Goal: Task Accomplishment & Management: Complete application form

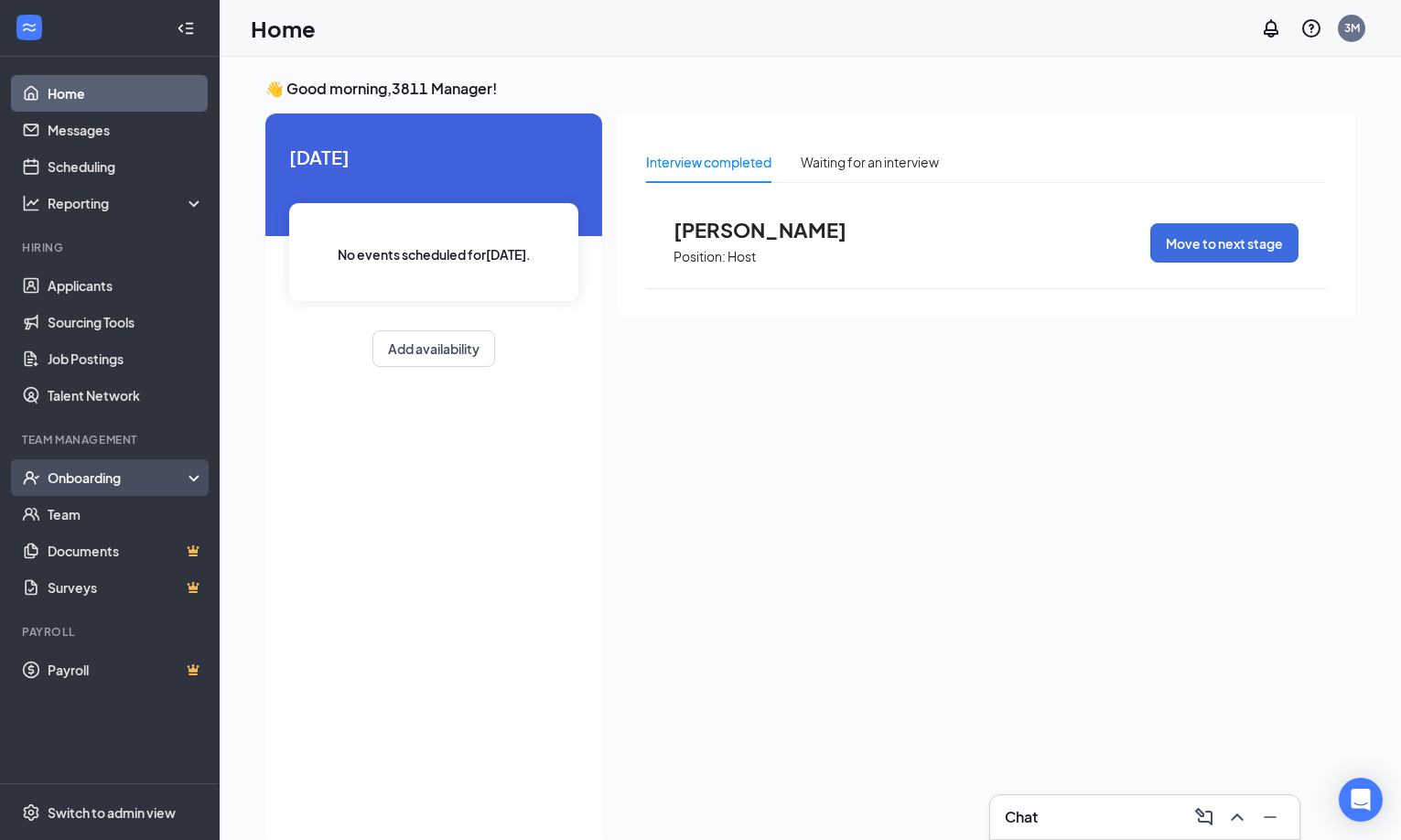
click at [115, 475] on div "Onboarding" at bounding box center [118, 477] width 140 height 18
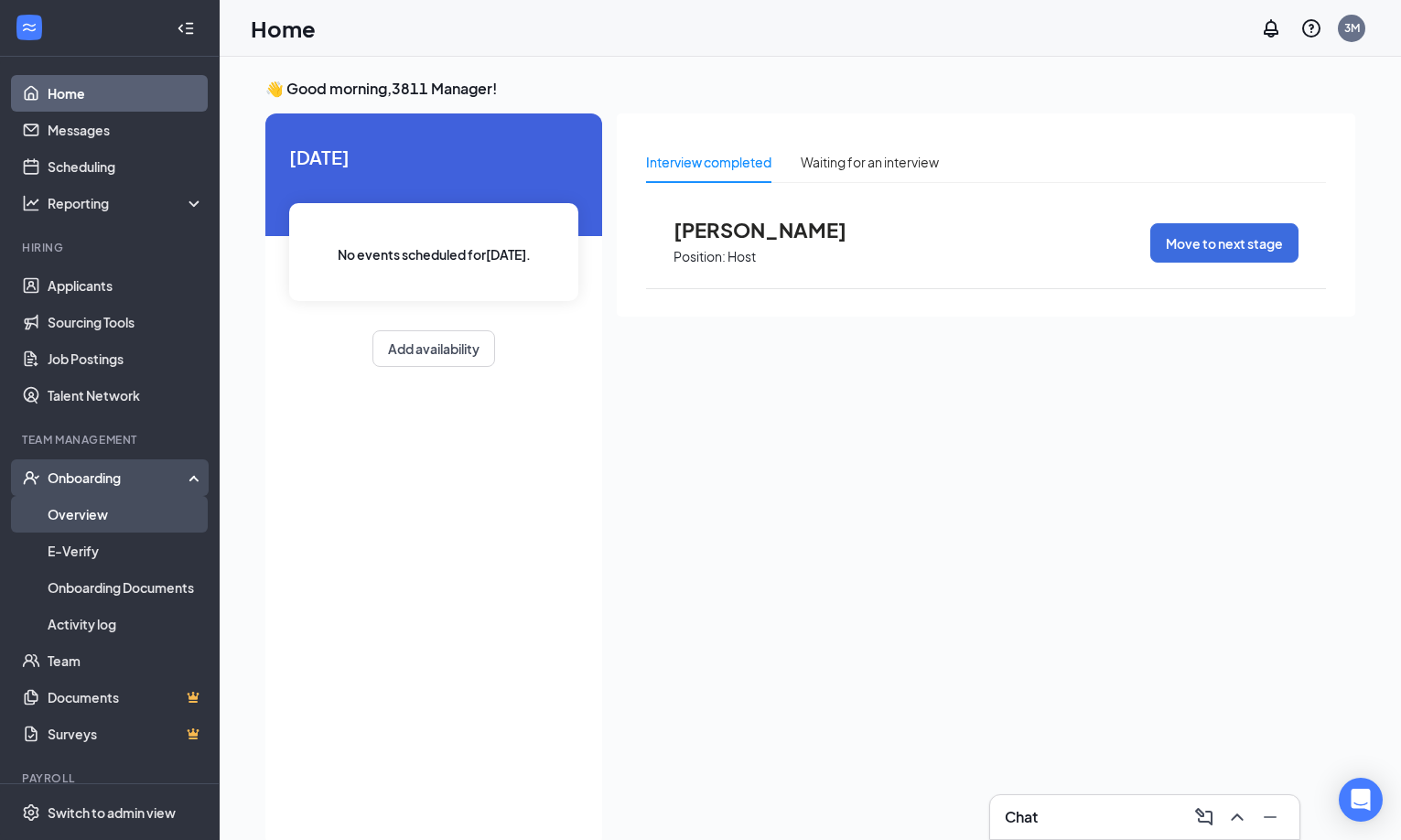
click at [79, 506] on link "Overview" at bounding box center [126, 514] width 156 height 37
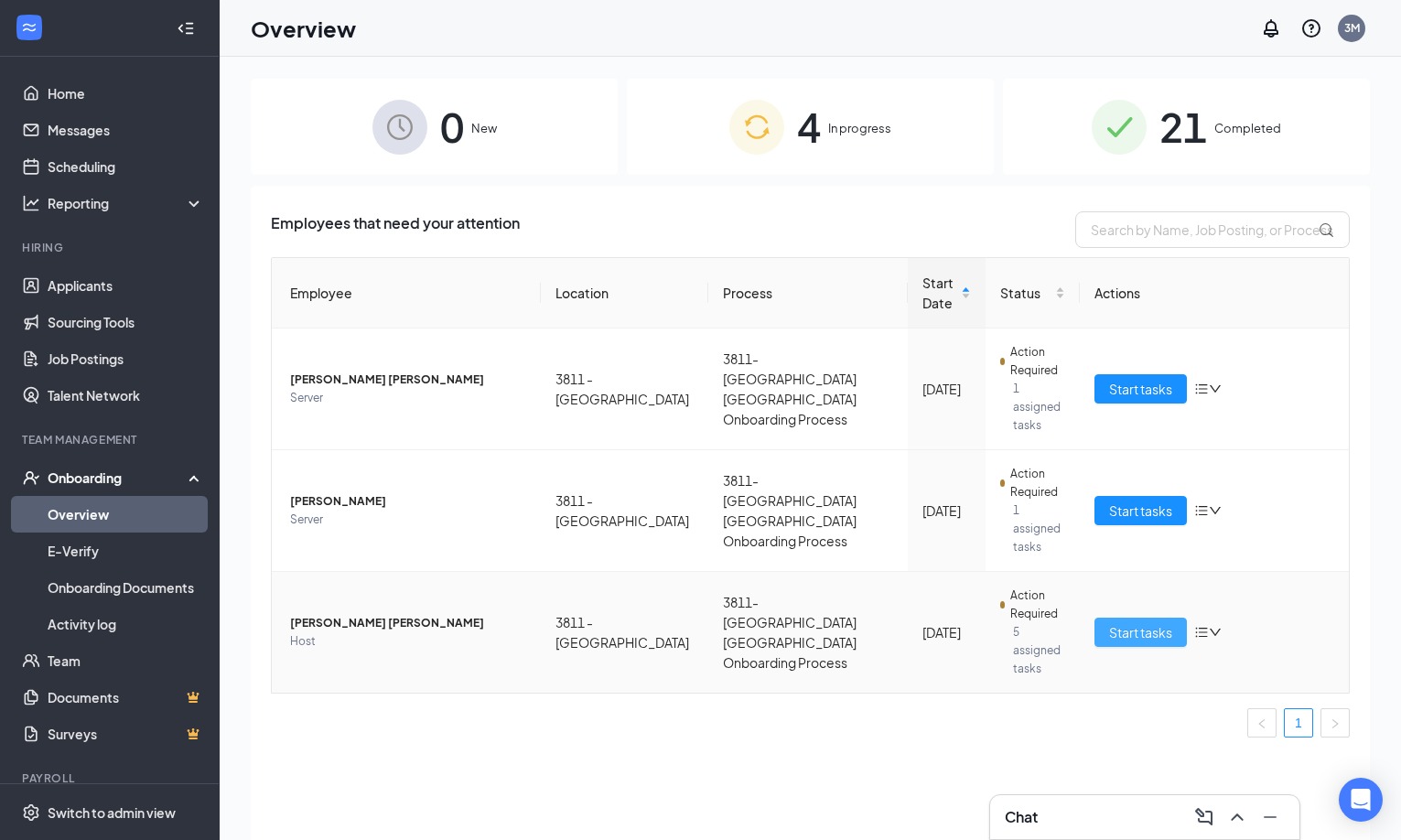
click at [1140, 622] on span "Start tasks" at bounding box center [1140, 632] width 63 height 20
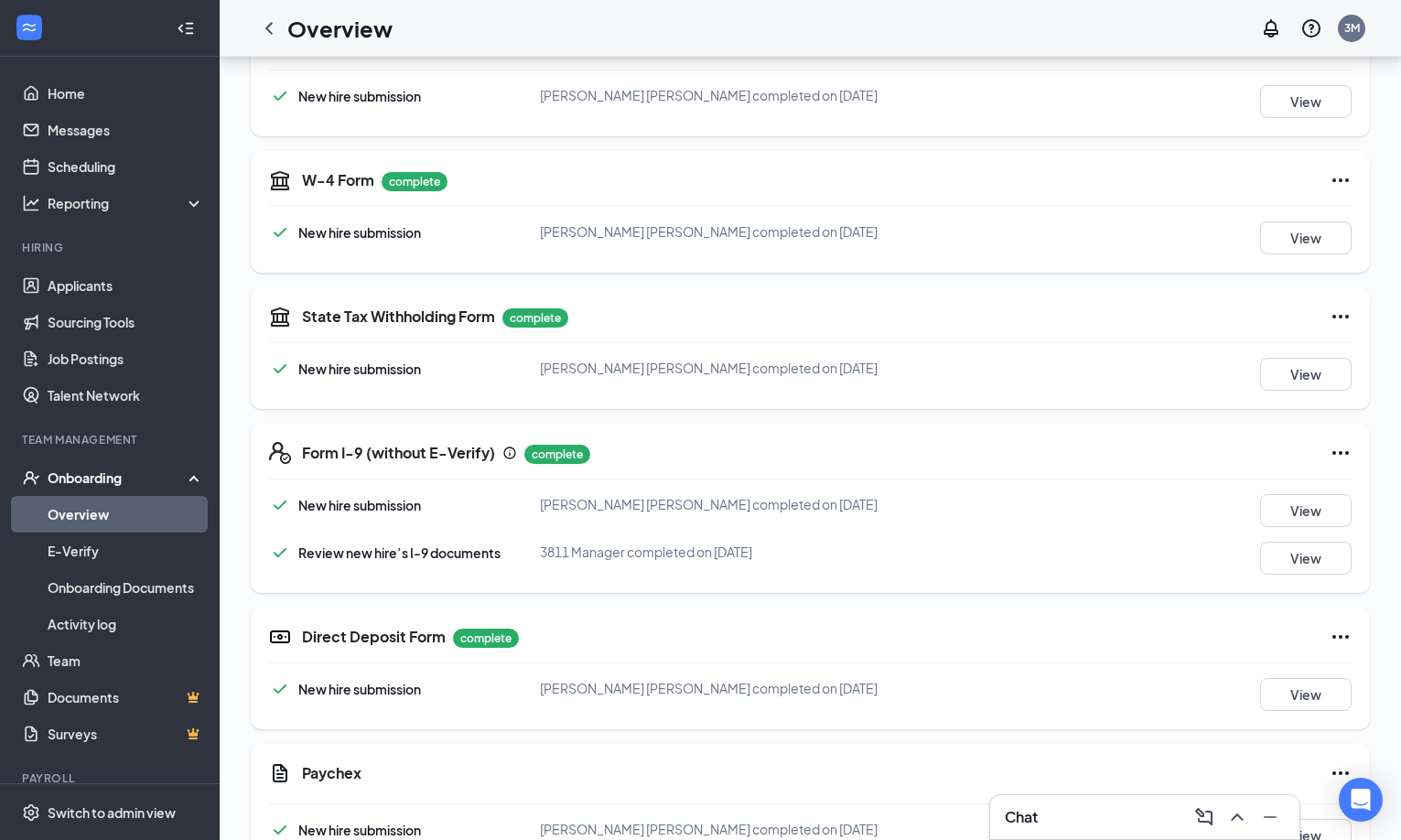
scroll to position [366, 0]
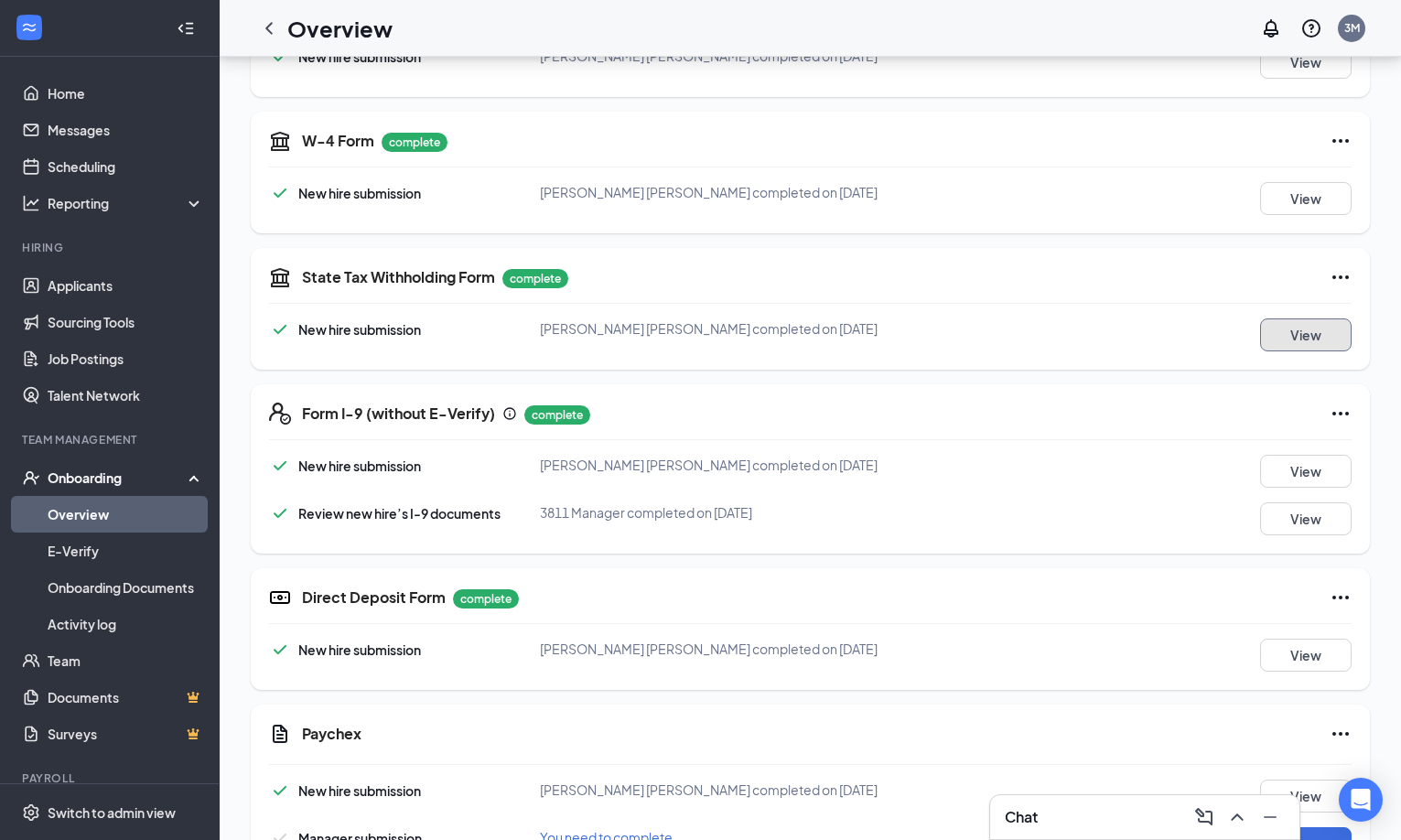
click at [1297, 331] on button "View" at bounding box center [1305, 335] width 92 height 33
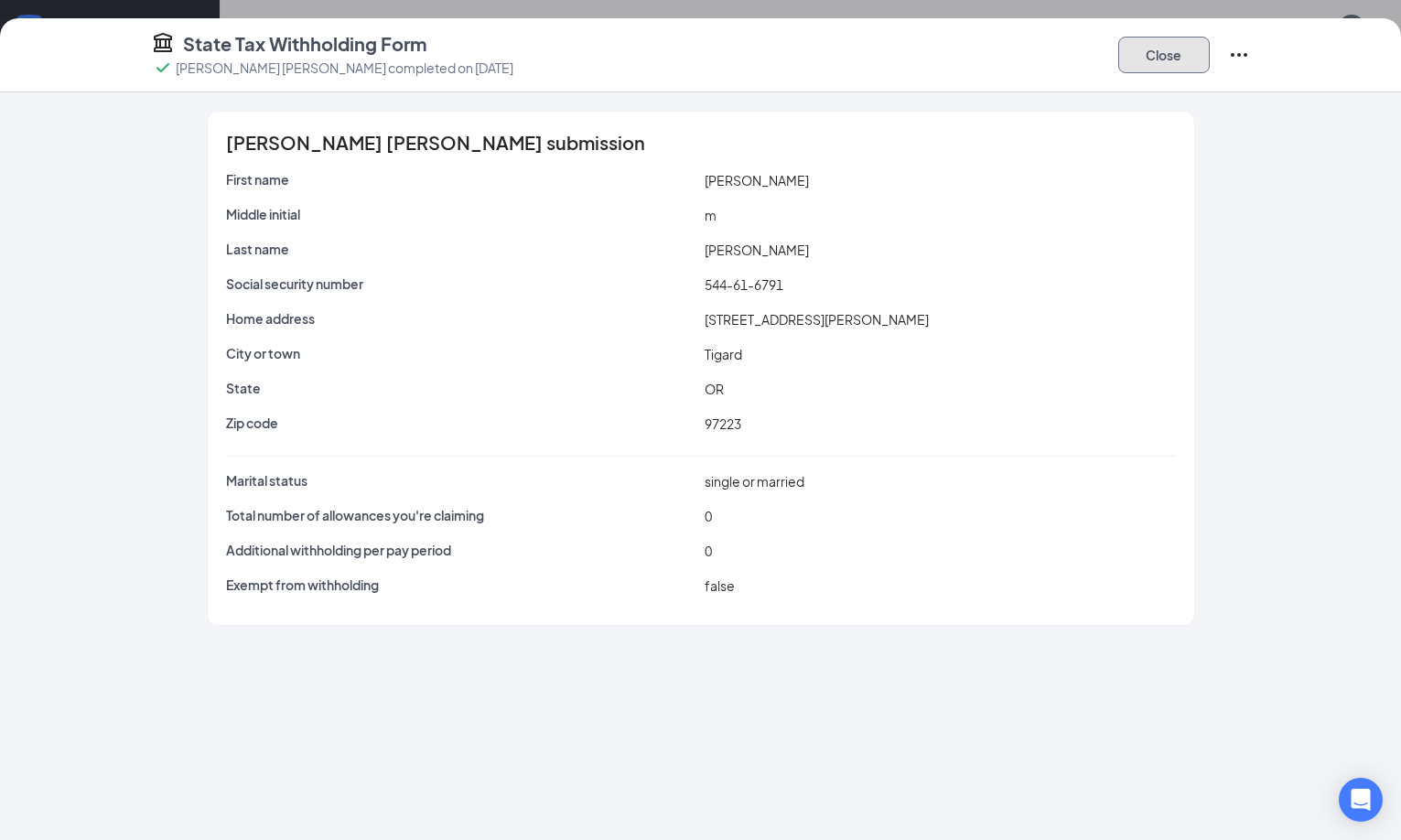
click at [1210, 57] on button "Close" at bounding box center [1164, 55] width 92 height 37
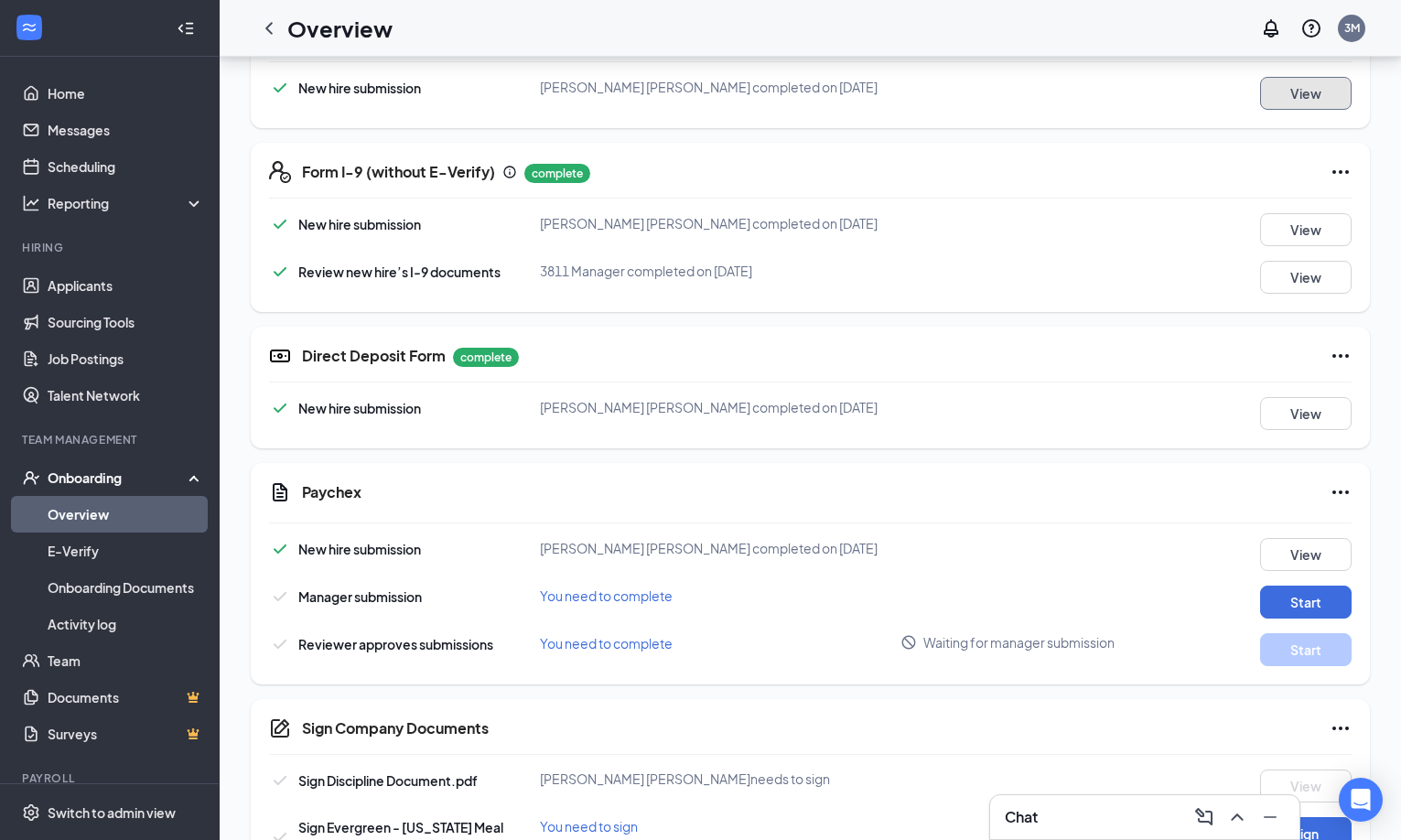
scroll to position [641, 0]
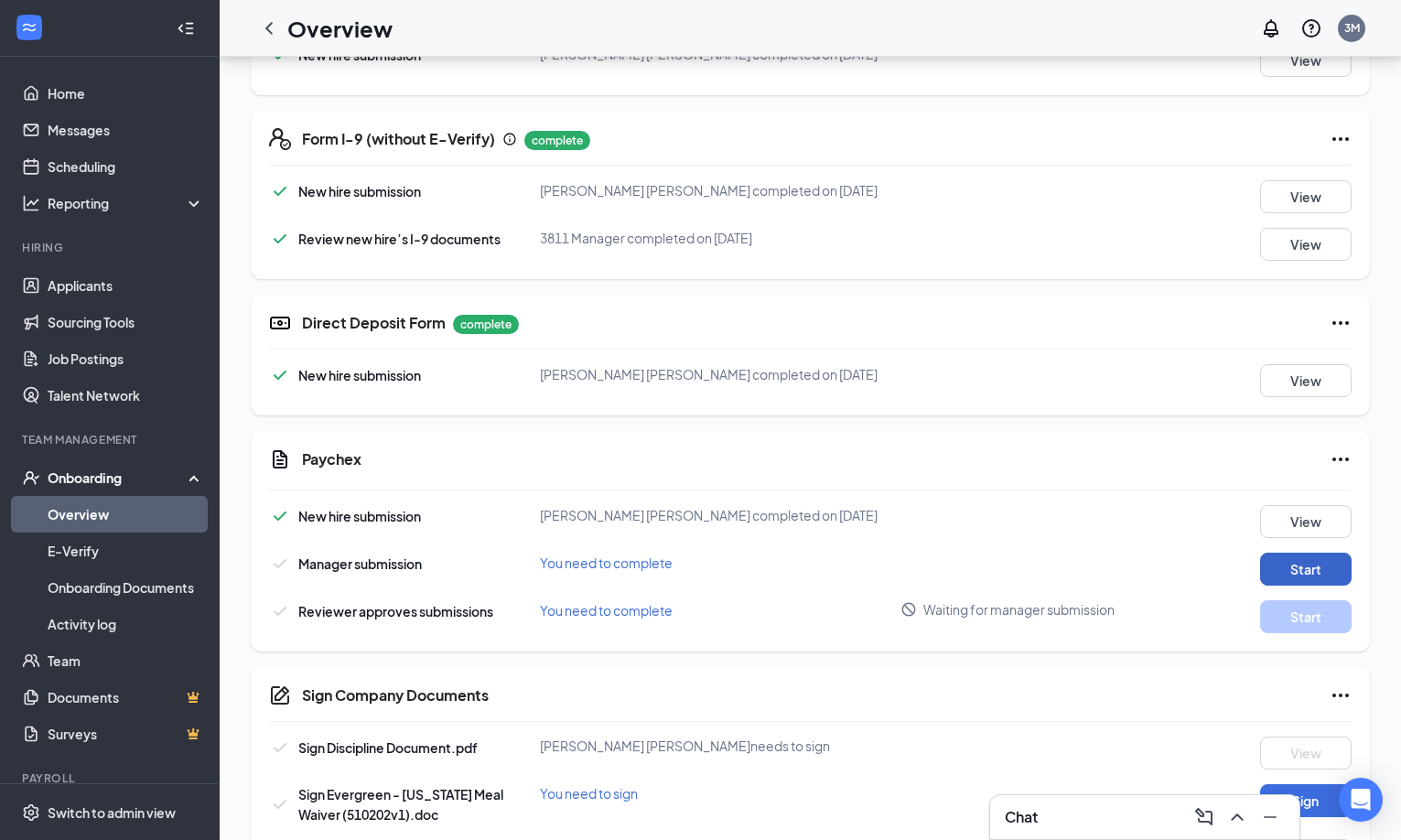
click at [1290, 563] on button "Start" at bounding box center [1305, 569] width 92 height 33
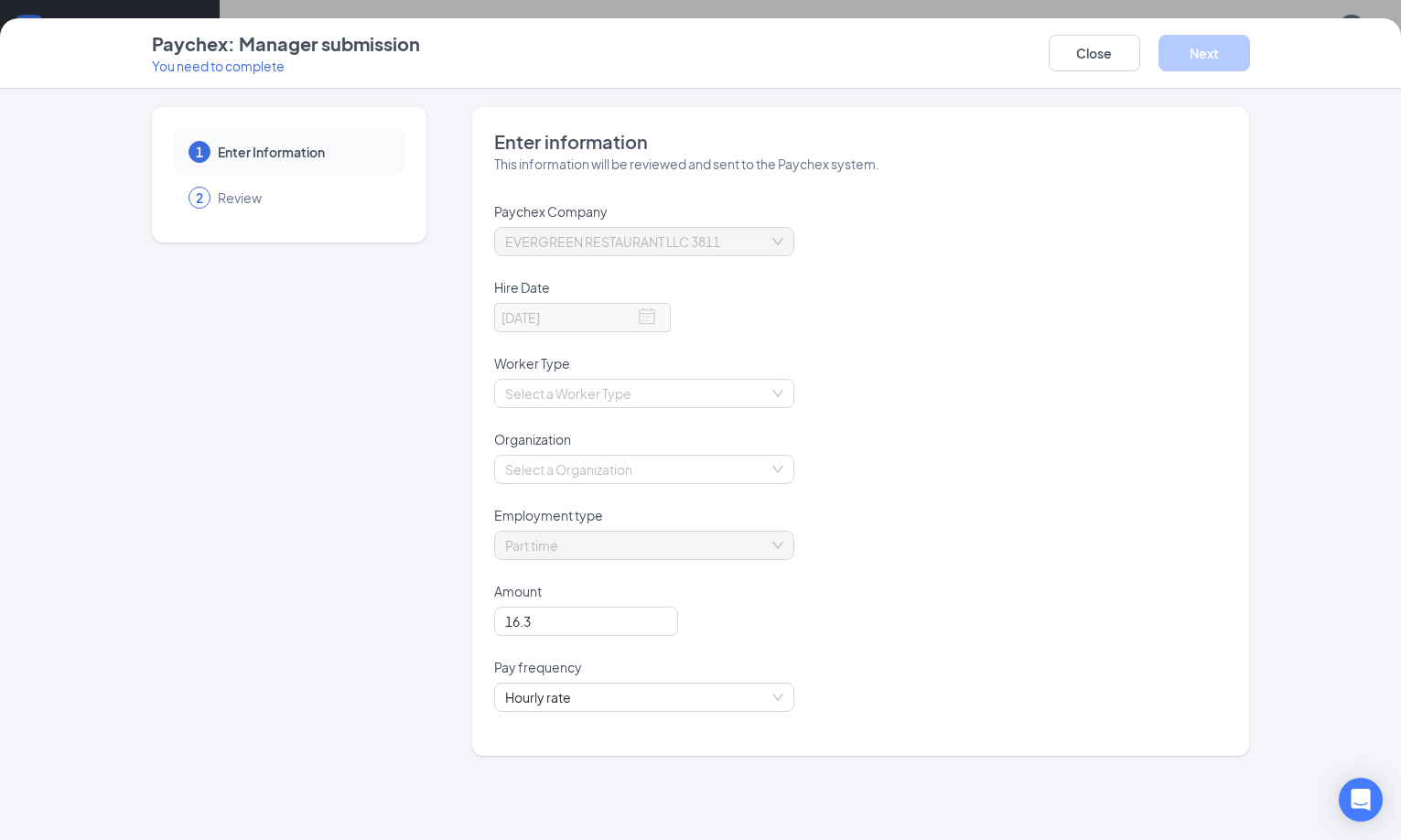
scroll to position [915, 0]
click at [561, 464] on input "search" at bounding box center [638, 469] width 265 height 28
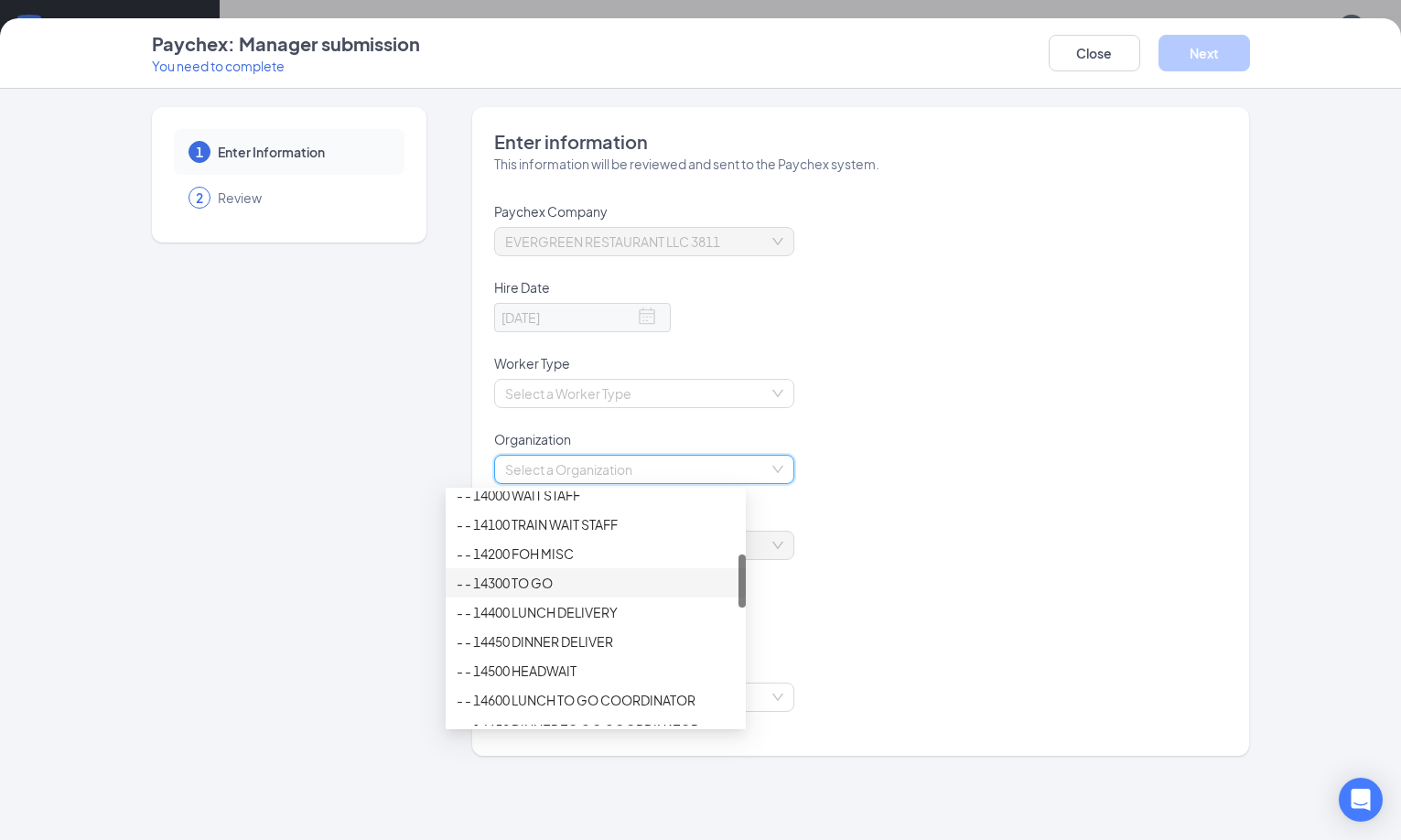
scroll to position [183, 0]
click at [553, 522] on div "- - 13000 BUS" at bounding box center [595, 528] width 278 height 20
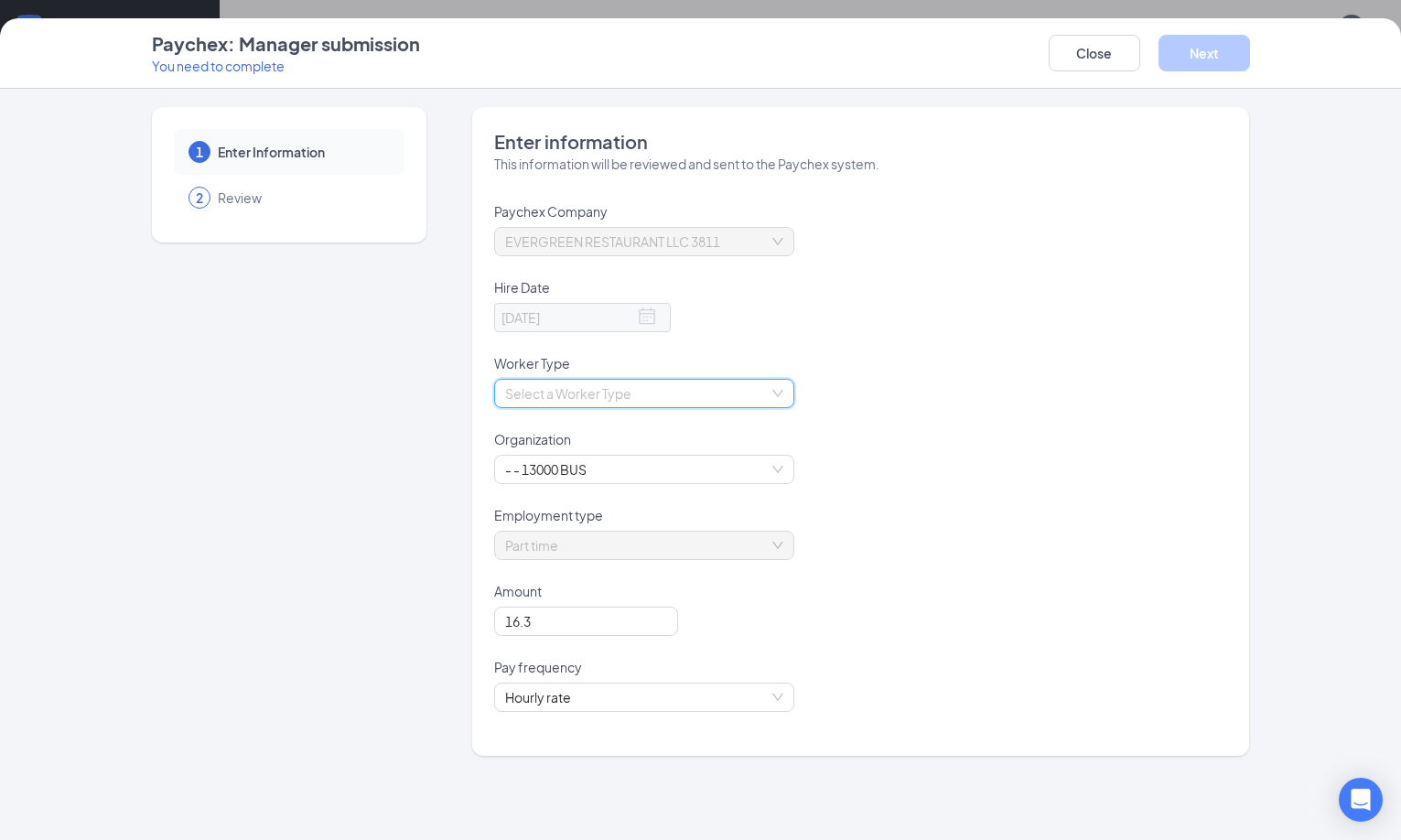
click at [575, 397] on input "search" at bounding box center [638, 394] width 265 height 28
click at [529, 430] on div "Employee" at bounding box center [595, 429] width 278 height 20
click at [638, 319] on span at bounding box center [647, 317] width 18 height 18
click at [1250, 60] on button "Next" at bounding box center [1204, 53] width 92 height 37
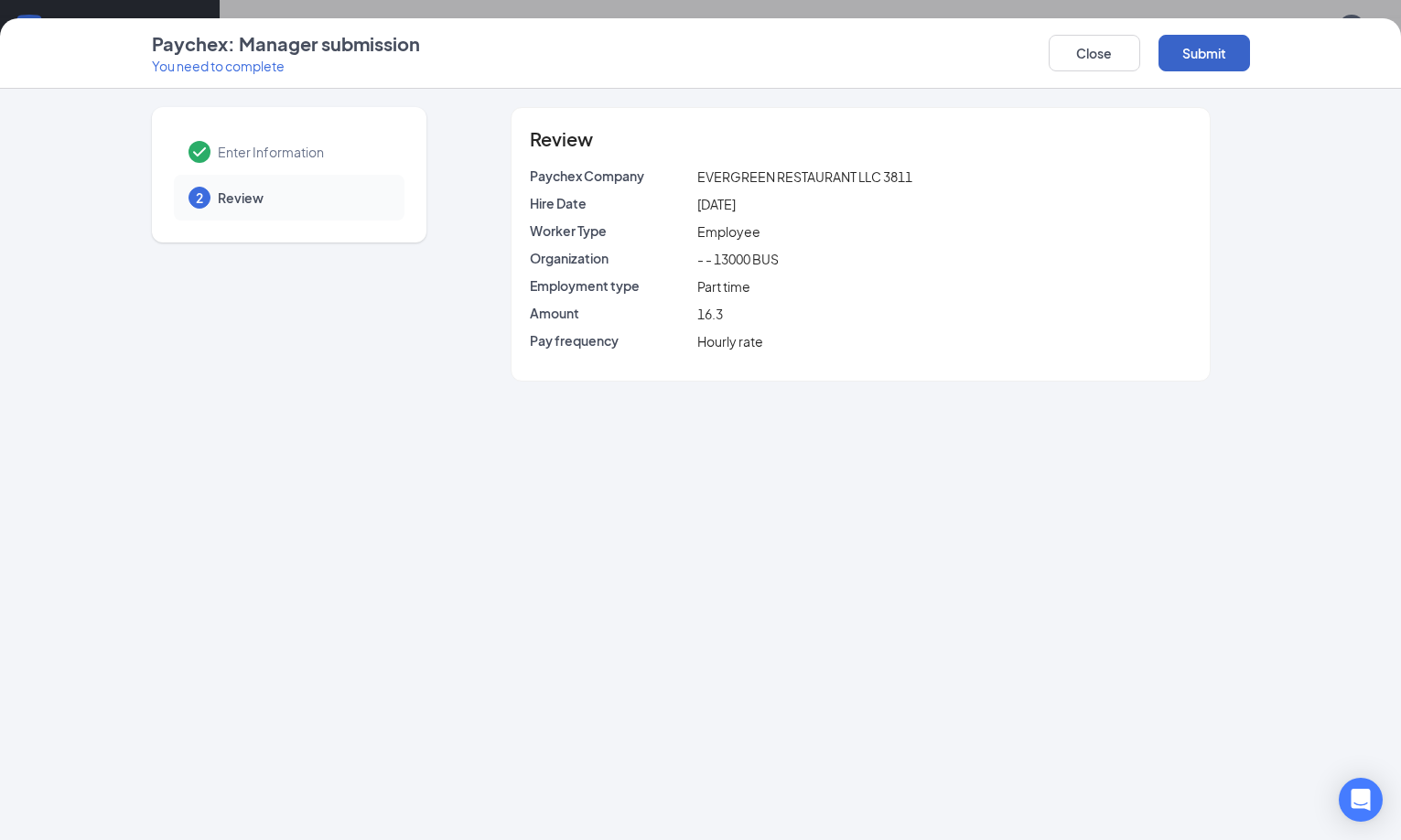
click at [1250, 48] on button "Submit" at bounding box center [1204, 53] width 92 height 37
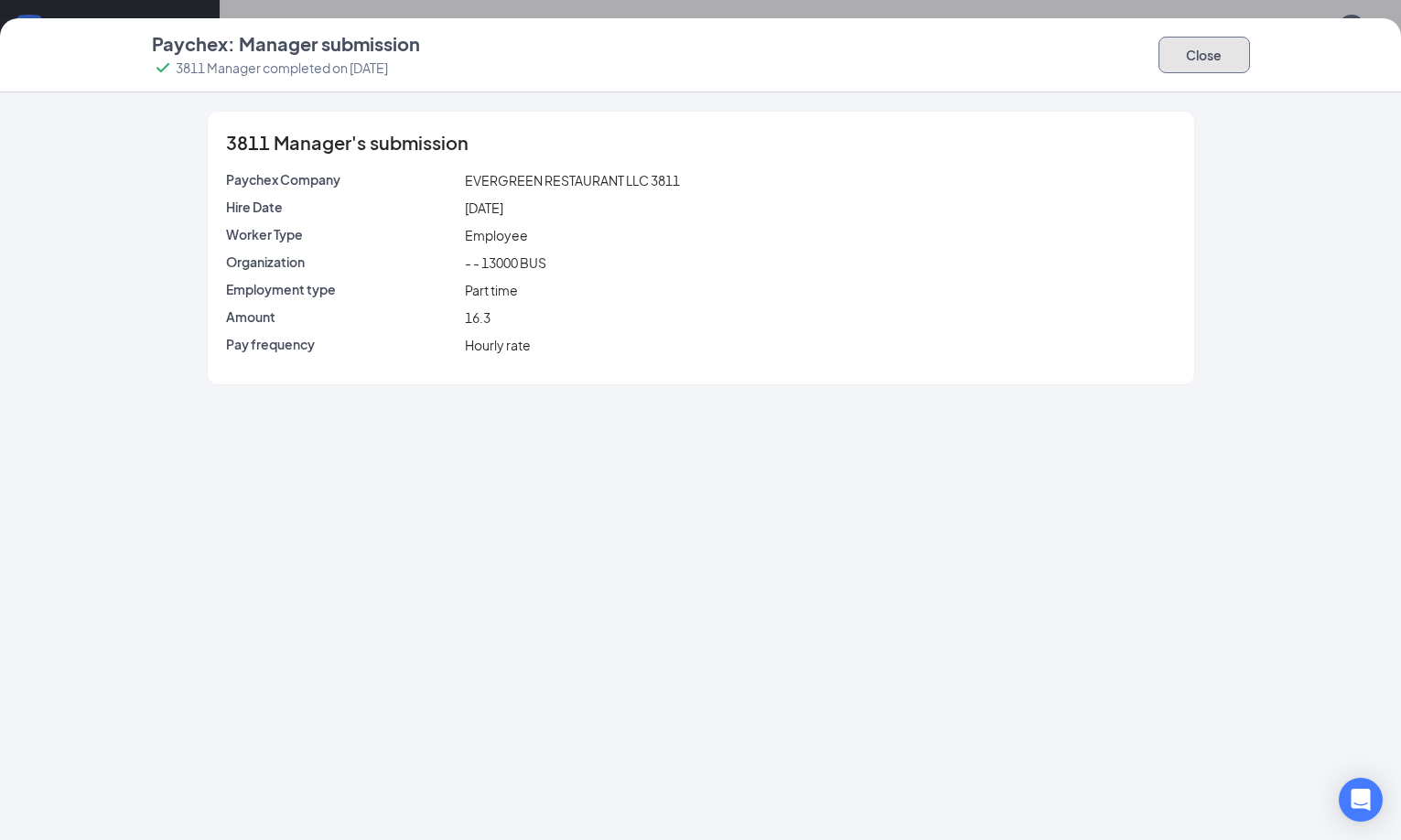
click at [1250, 53] on button "Close" at bounding box center [1204, 55] width 92 height 37
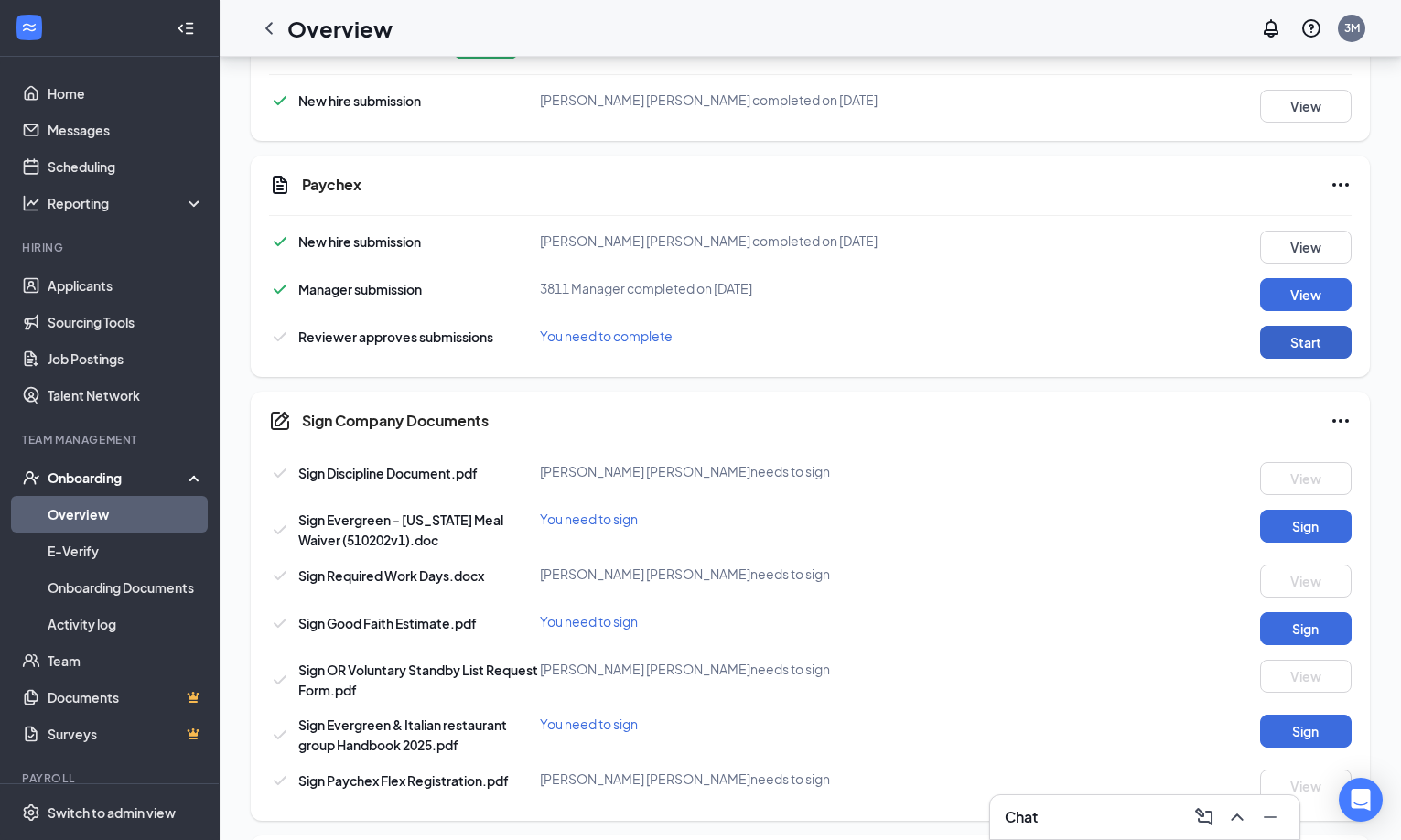
click at [1294, 341] on button "Start" at bounding box center [1305, 342] width 92 height 33
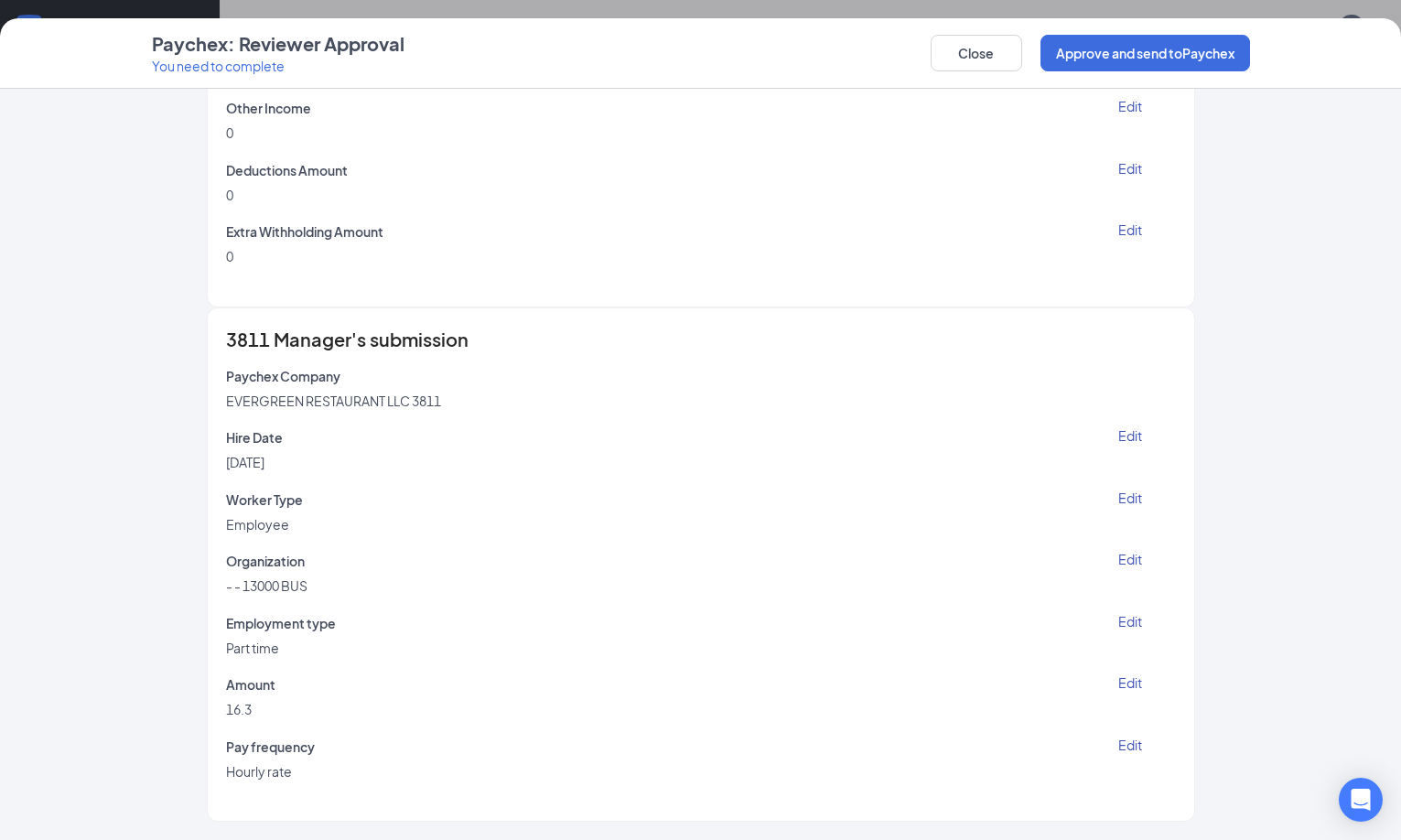
scroll to position [1190, 0]
click at [1242, 41] on button "Approve and send to Paychex" at bounding box center [1145, 53] width 209 height 37
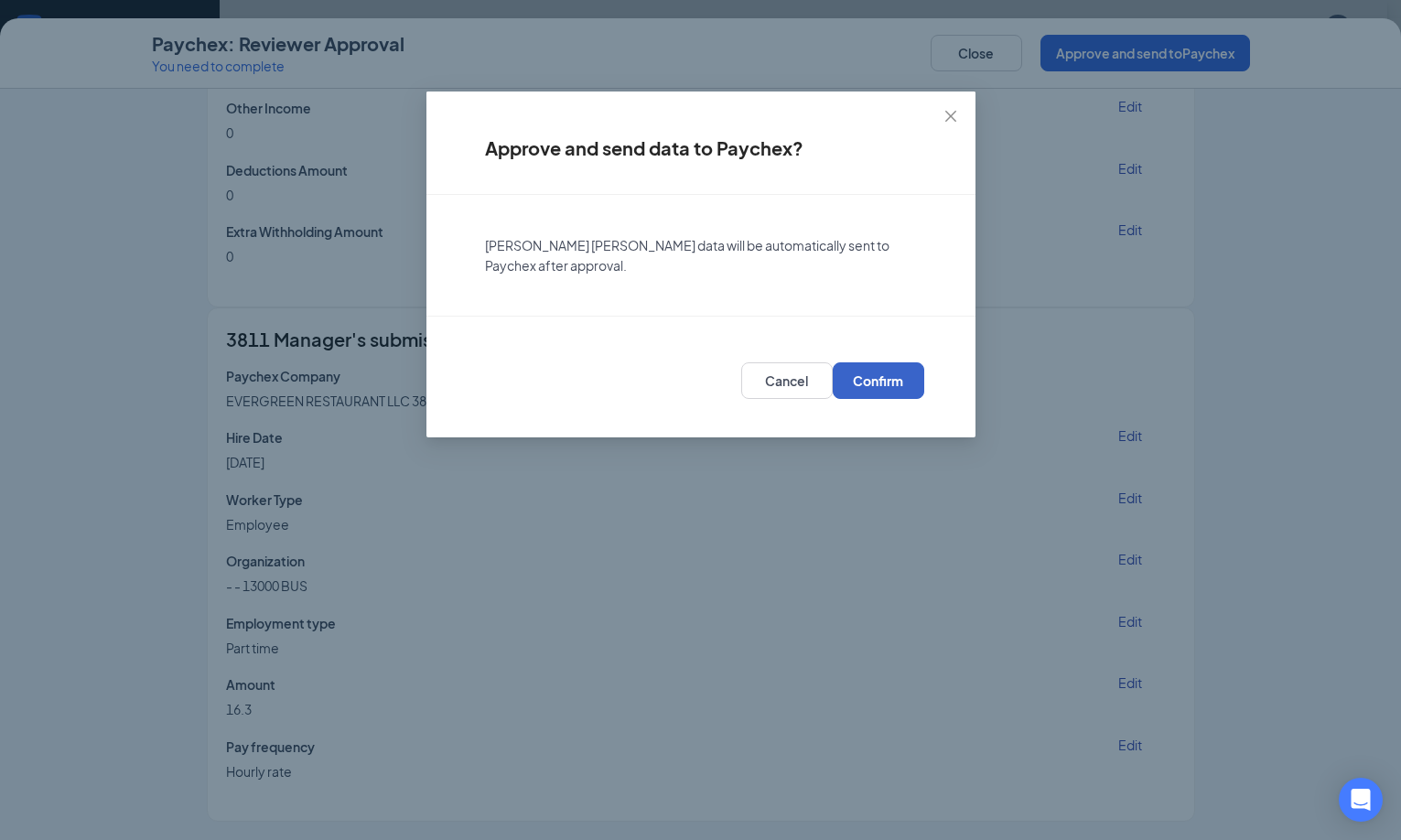
click at [876, 375] on span "Confirm" at bounding box center [878, 381] width 50 height 18
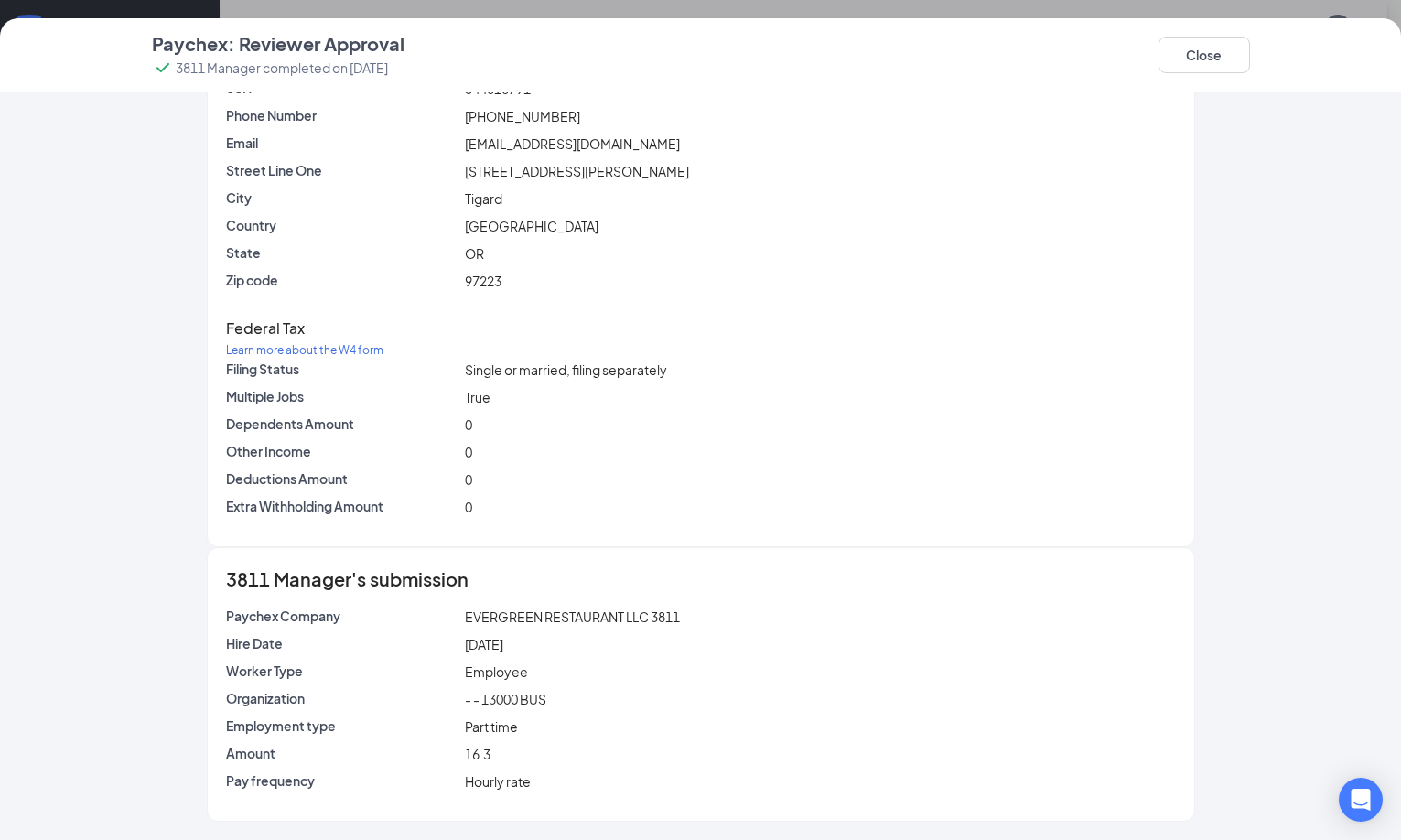
scroll to position [344, 0]
click at [1250, 49] on button "Close" at bounding box center [1204, 55] width 92 height 37
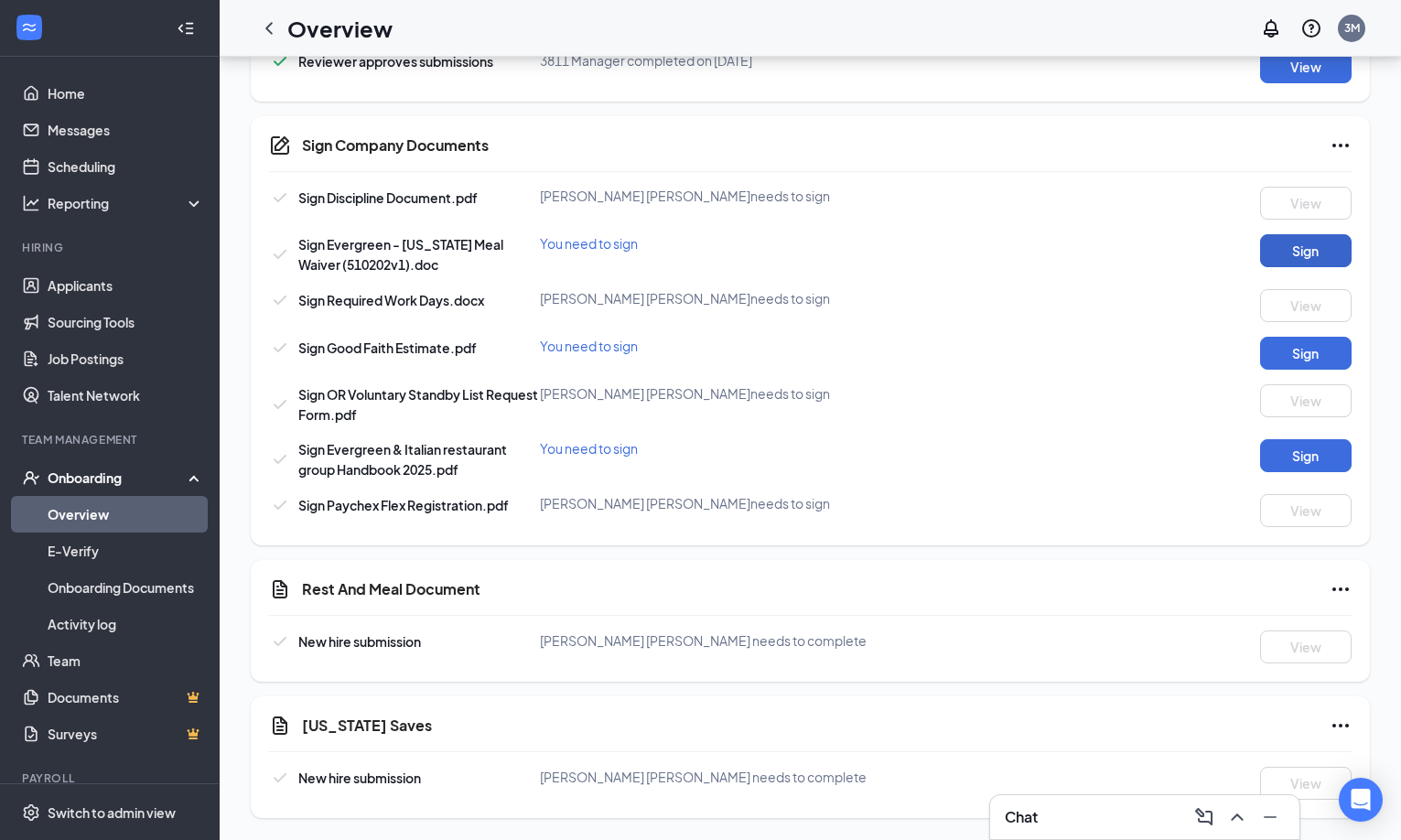
click at [1296, 248] on button "Sign" at bounding box center [1305, 250] width 92 height 33
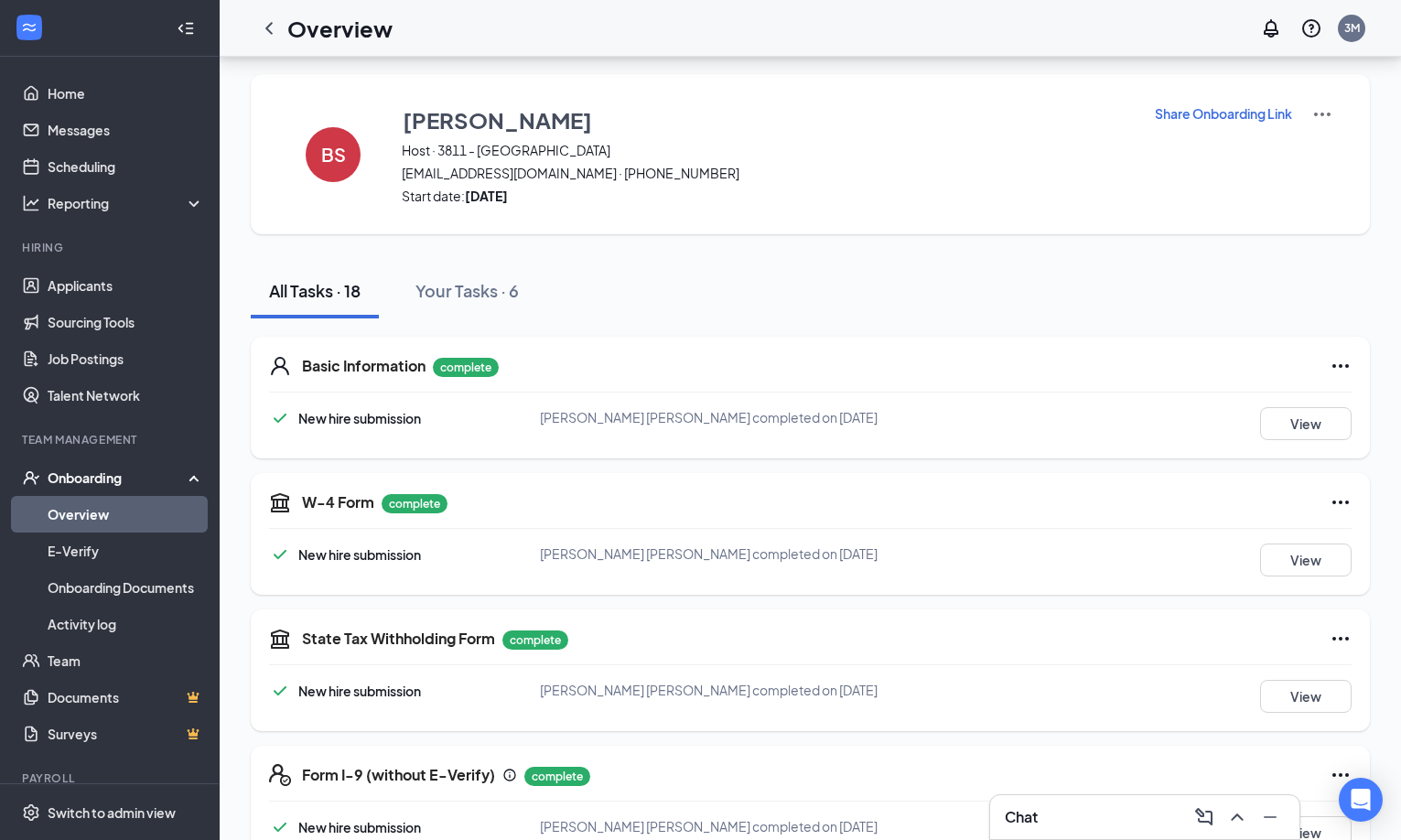
scroll to position [0, 0]
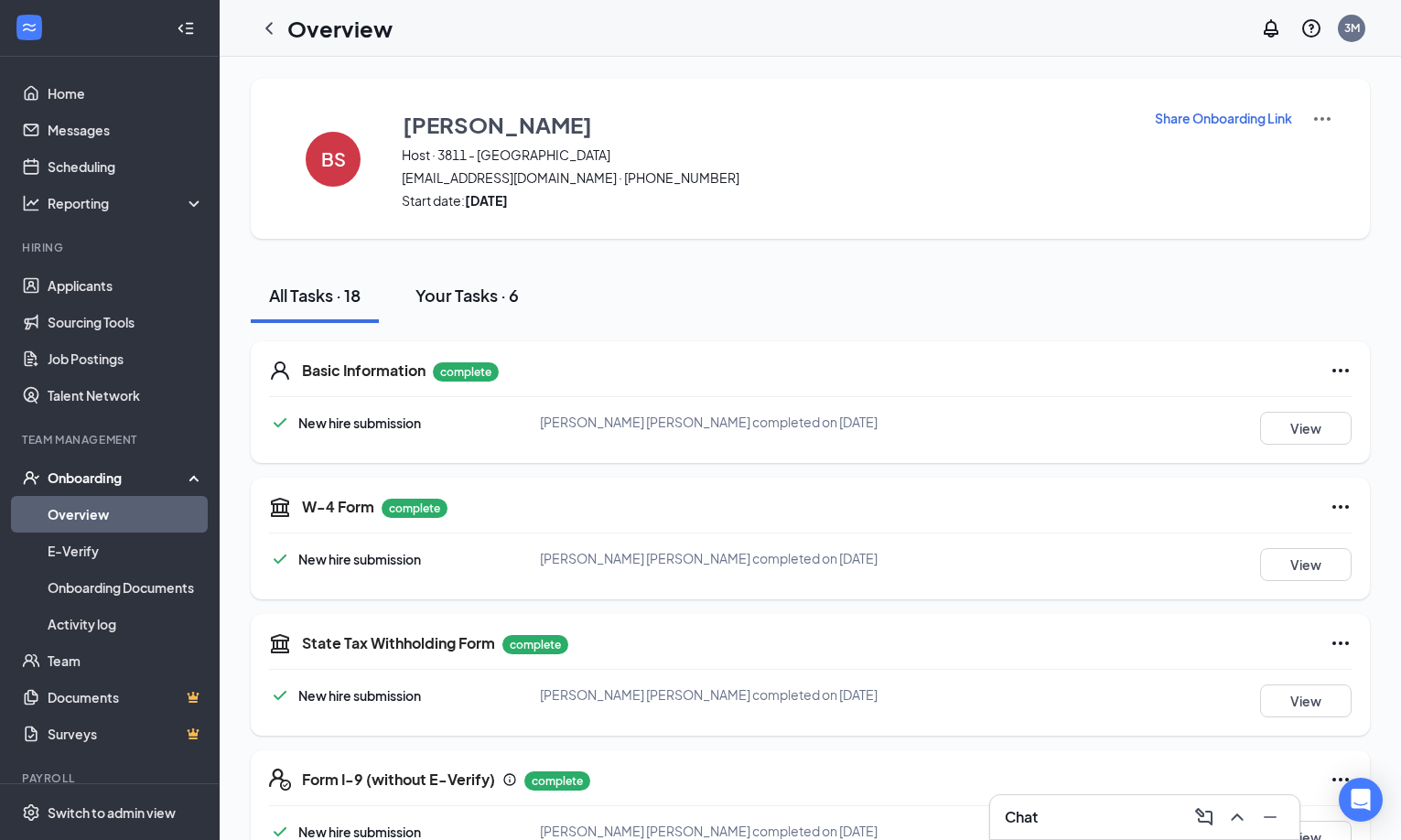
click at [484, 295] on div "Your Tasks · 6" at bounding box center [467, 295] width 104 height 23
